Goal: Information Seeking & Learning: Learn about a topic

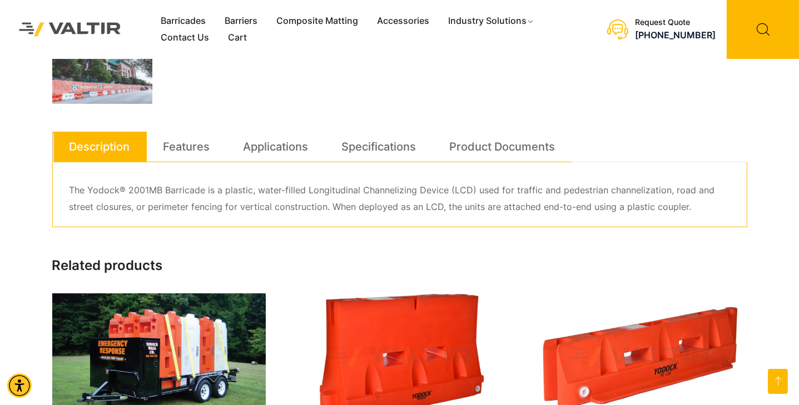
scroll to position [589, 0]
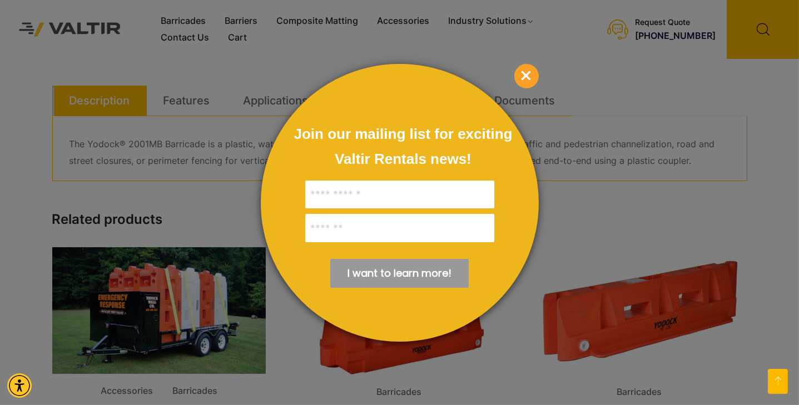
click at [524, 71] on span "×" at bounding box center [526, 76] width 24 height 24
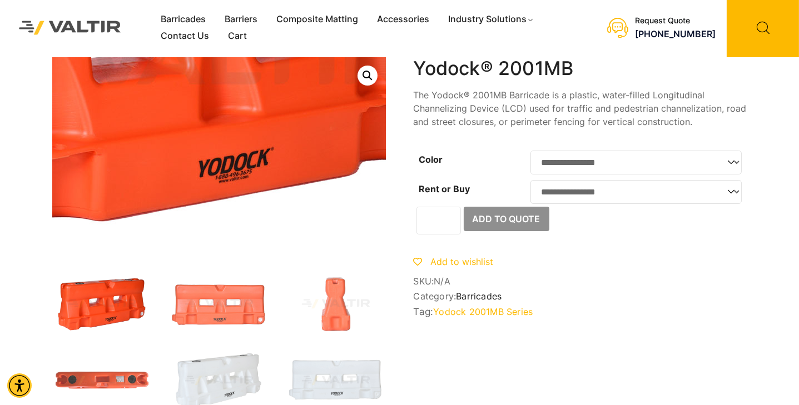
scroll to position [0, 0]
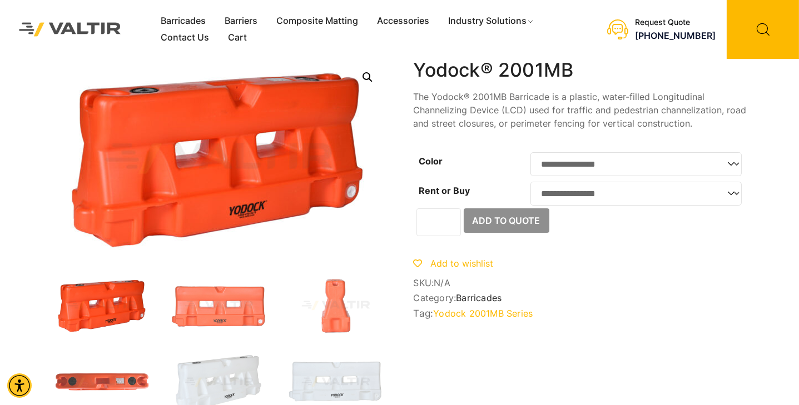
click at [79, 287] on img at bounding box center [102, 306] width 100 height 60
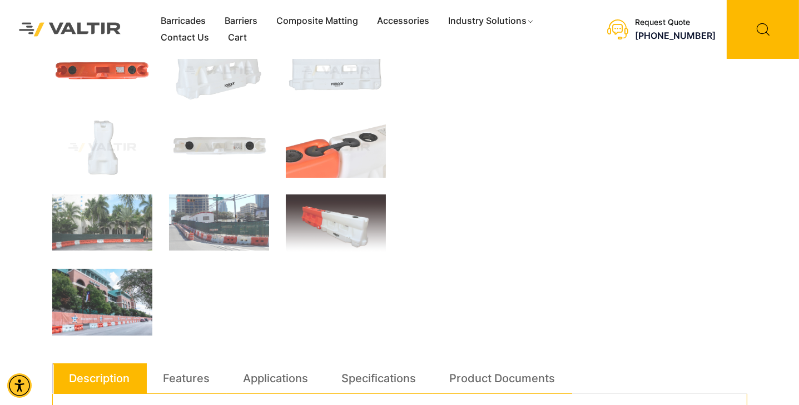
scroll to position [337, 0]
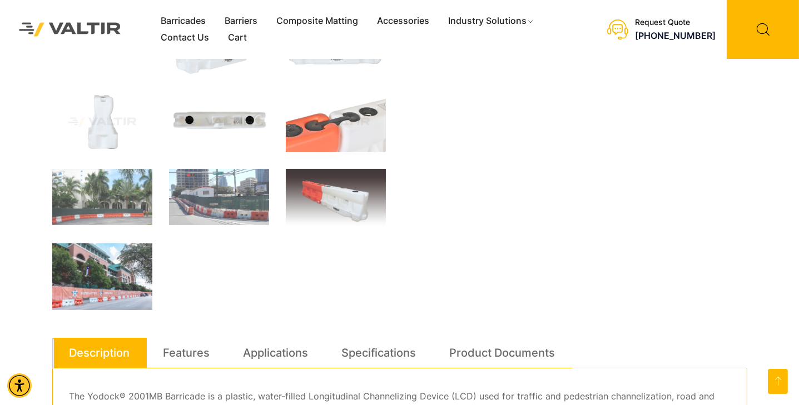
click at [192, 118] on img at bounding box center [219, 122] width 100 height 60
click at [191, 118] on img at bounding box center [219, 122] width 100 height 60
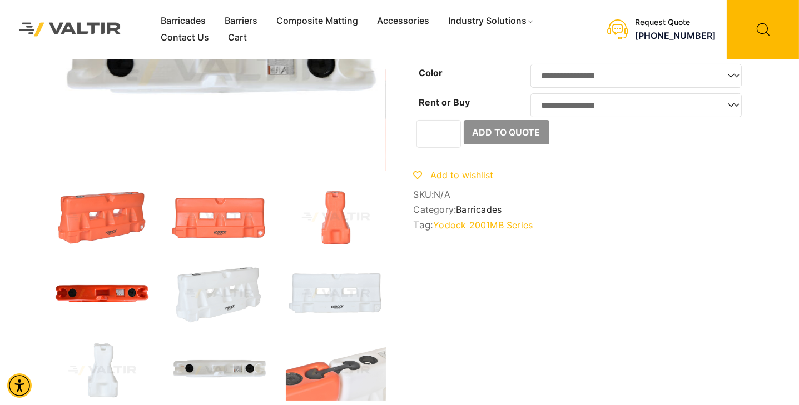
scroll to position [84, 0]
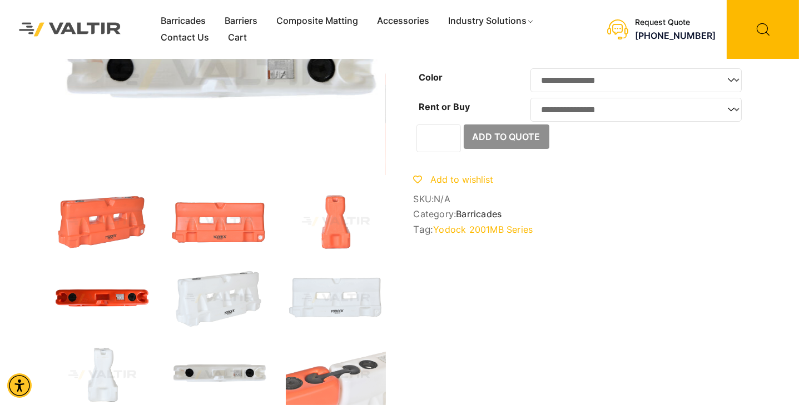
click at [88, 293] on img at bounding box center [102, 298] width 100 height 60
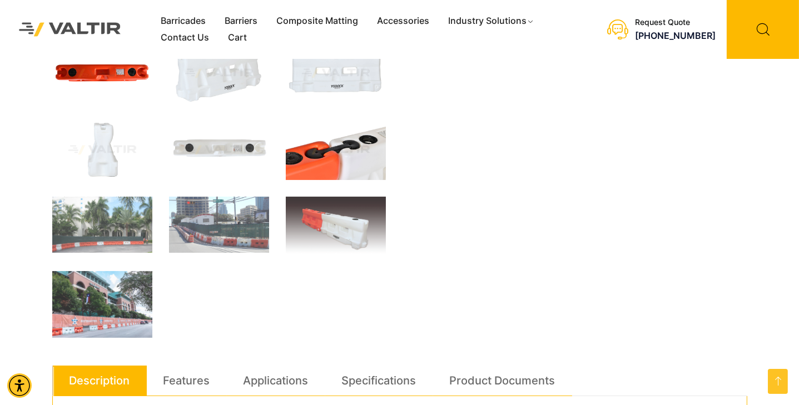
scroll to position [295, 0]
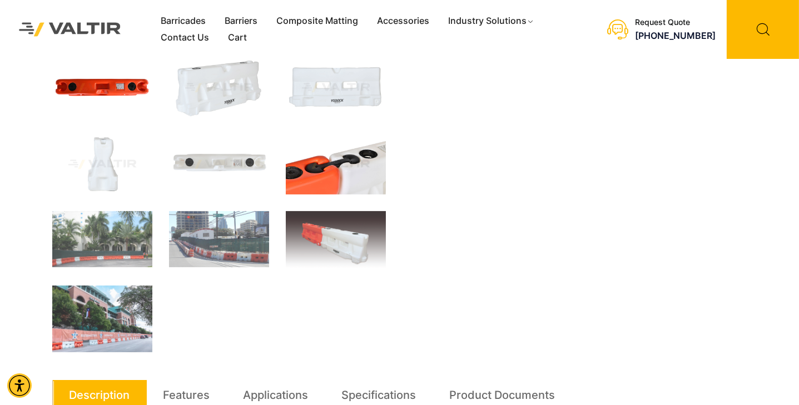
click at [295, 181] on img at bounding box center [336, 164] width 100 height 60
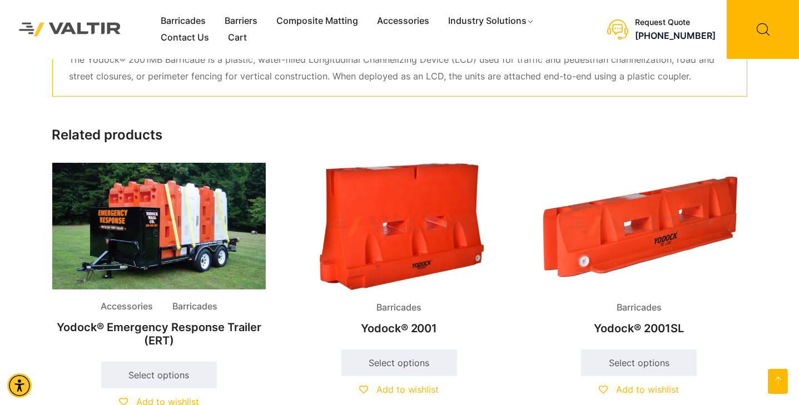
scroll to position [674, 0]
click at [653, 236] on img at bounding box center [638, 227] width 213 height 128
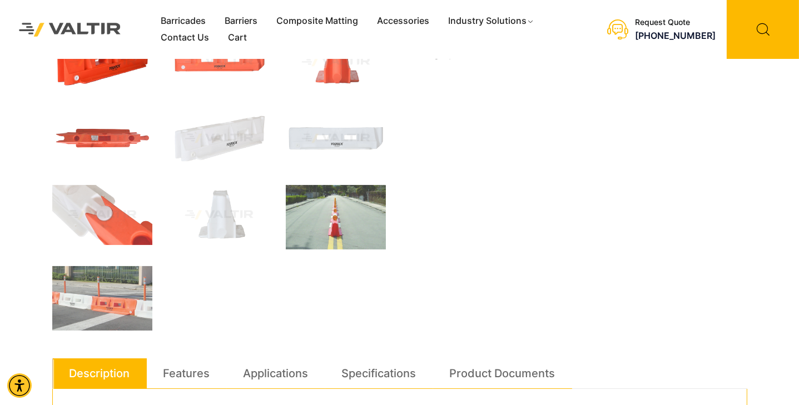
scroll to position [295, 0]
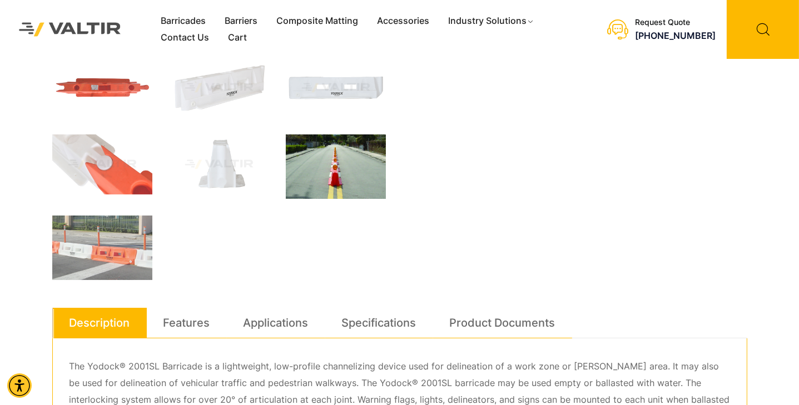
click at [340, 172] on img at bounding box center [336, 166] width 100 height 64
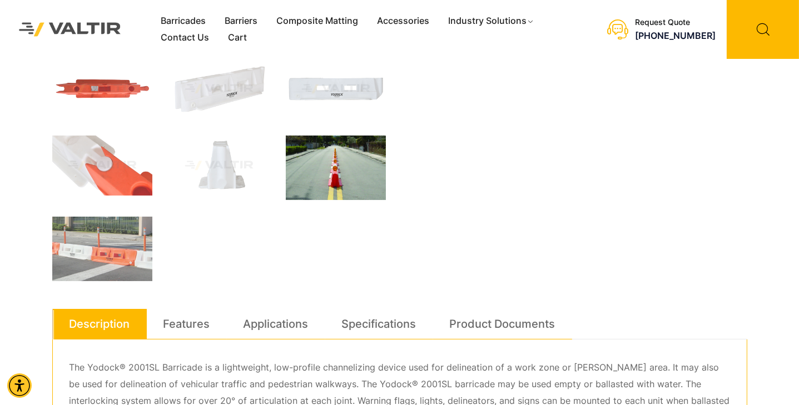
scroll to position [310, 0]
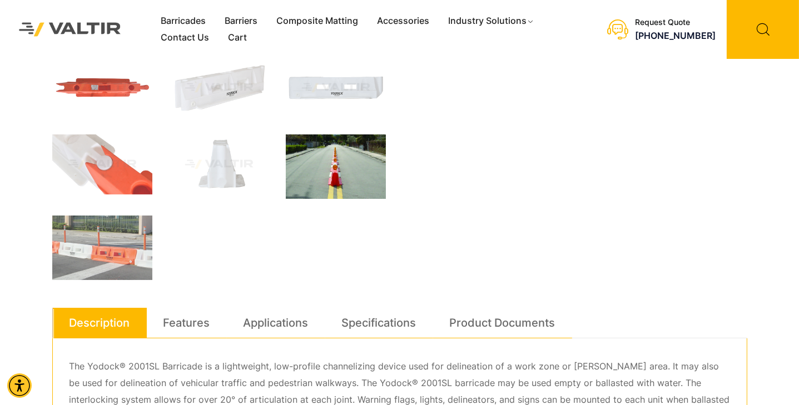
click at [340, 172] on img at bounding box center [336, 166] width 100 height 64
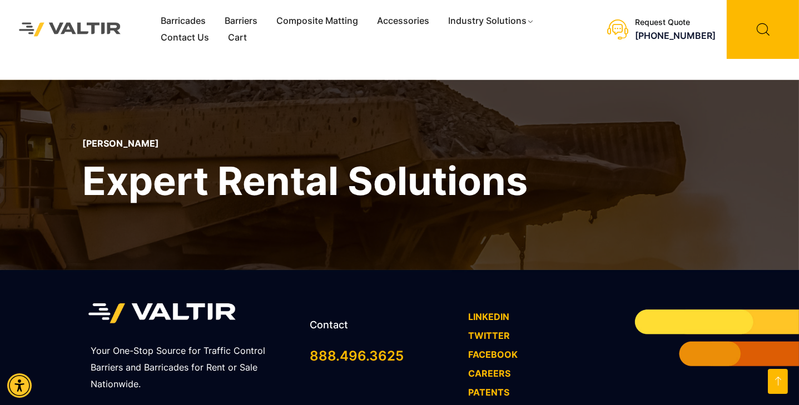
scroll to position [1104, 0]
